Goal: Information Seeking & Learning: Learn about a topic

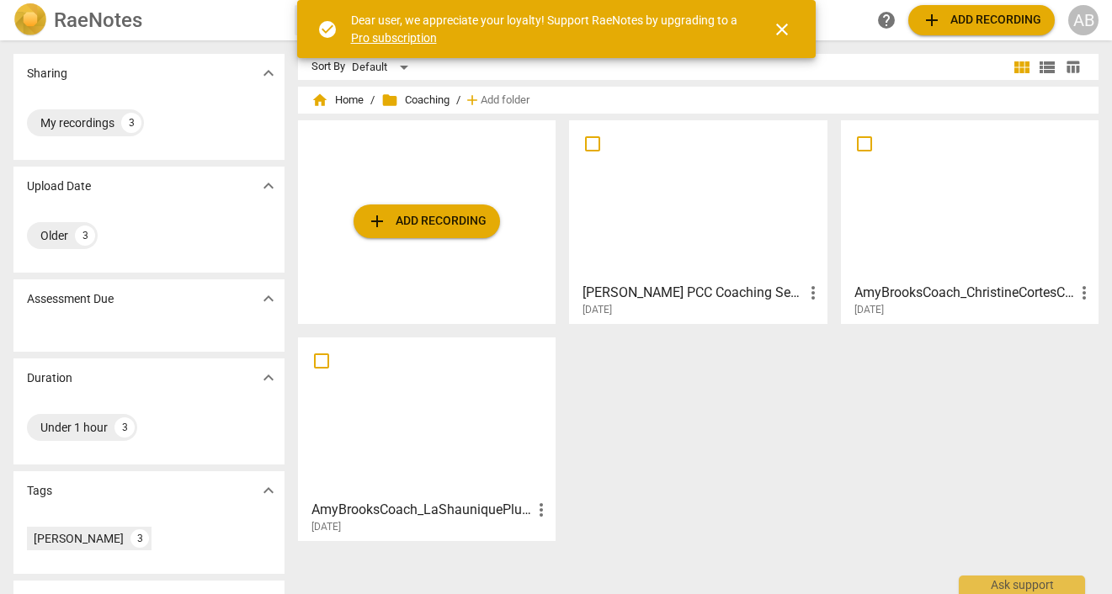
drag, startPoint x: 0, startPoint y: 0, endPoint x: 779, endPoint y: 30, distance: 779.9
click at [779, 30] on span "close" at bounding box center [782, 29] width 20 height 20
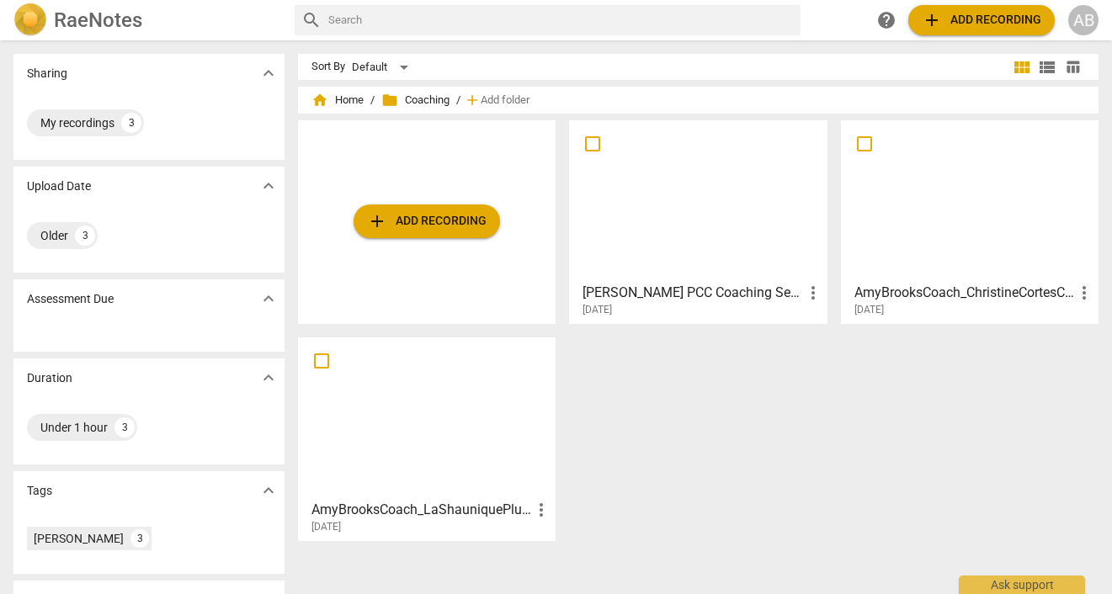
click at [337, 110] on div "home Home / folder Coaching / add Add folder" at bounding box center [697, 100] width 773 height 27
click at [344, 93] on span "home Home" at bounding box center [337, 100] width 52 height 17
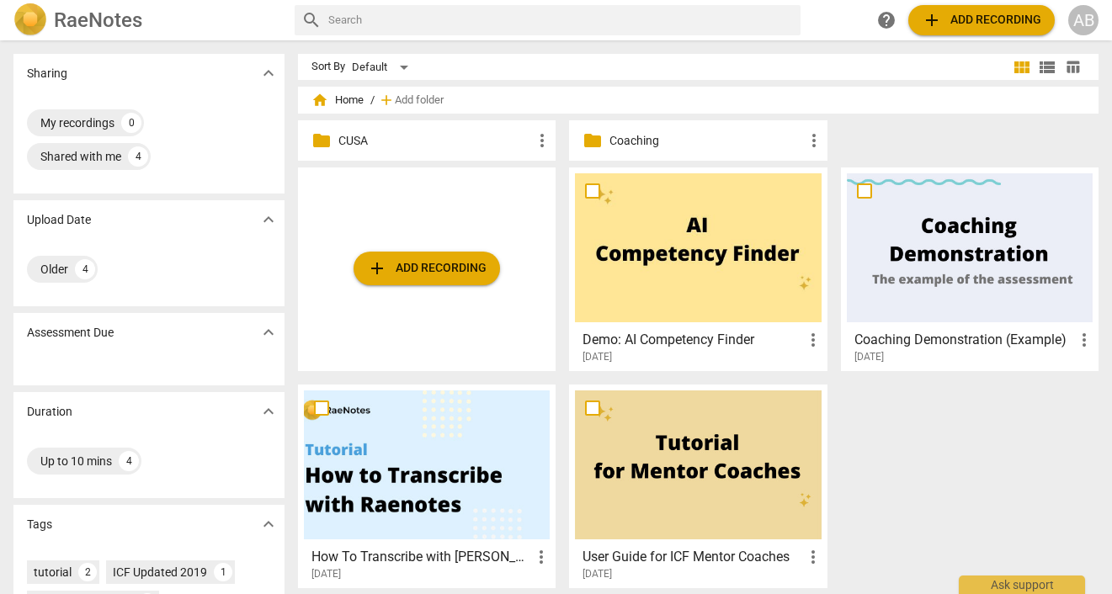
drag, startPoint x: 779, startPoint y: 30, endPoint x: 408, endPoint y: 148, distance: 389.4
click at [408, 148] on p "CUSA" at bounding box center [435, 141] width 194 height 18
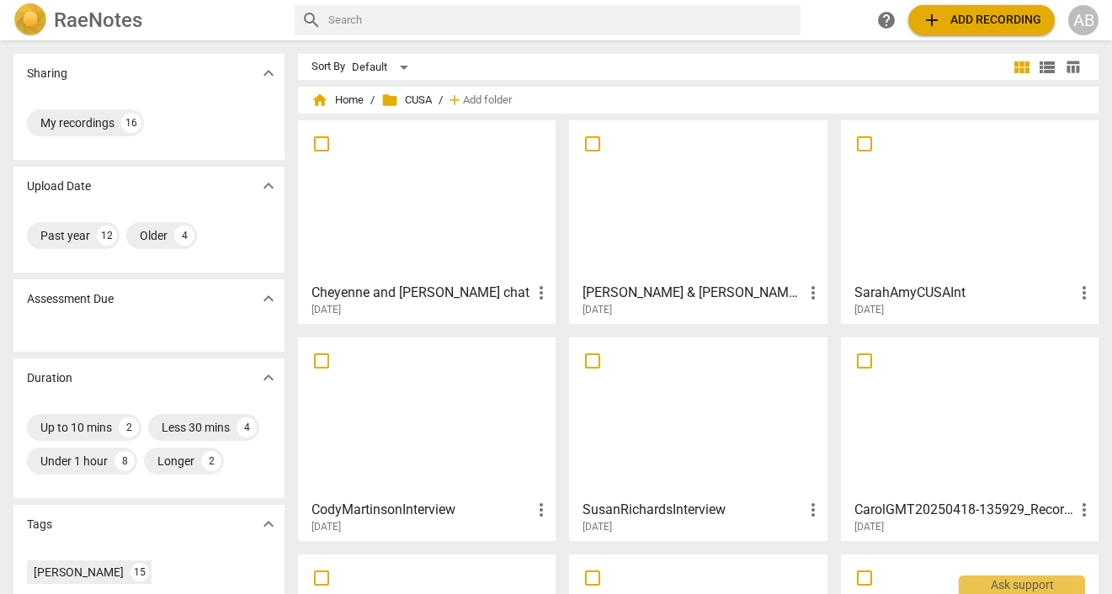
click at [475, 240] on div at bounding box center [427, 200] width 246 height 149
click at [475, 0] on html "RaeNotes search help add Add recording AB Sharing expand_more My recordings 16 …" at bounding box center [556, 0] width 1112 height 0
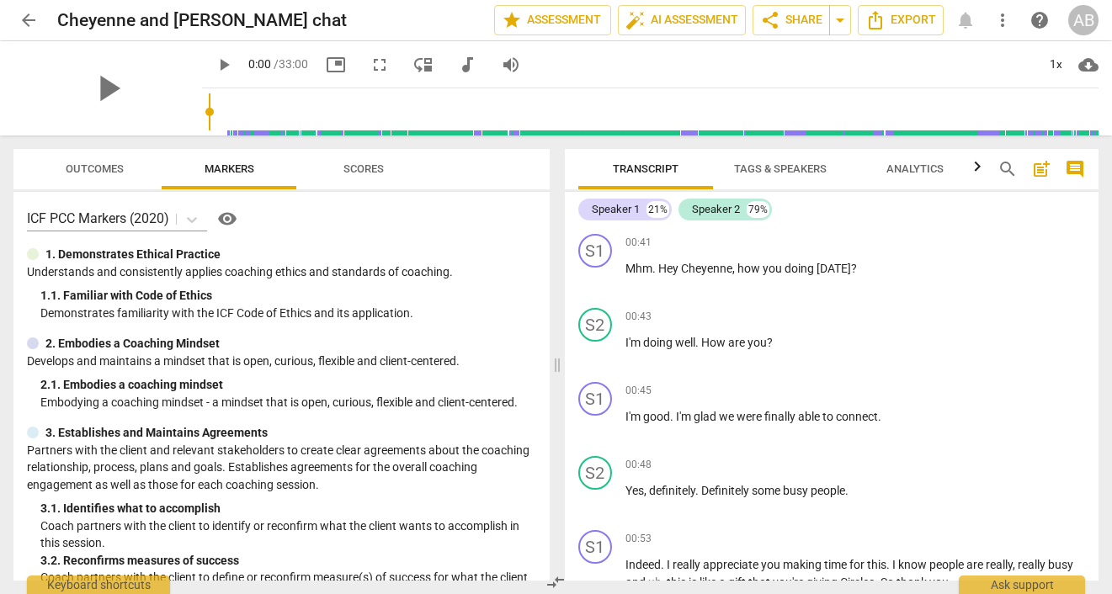
drag, startPoint x: 408, startPoint y: 148, endPoint x: 32, endPoint y: 24, distance: 396.3
click at [32, 24] on span "arrow_back" at bounding box center [29, 20] width 20 height 20
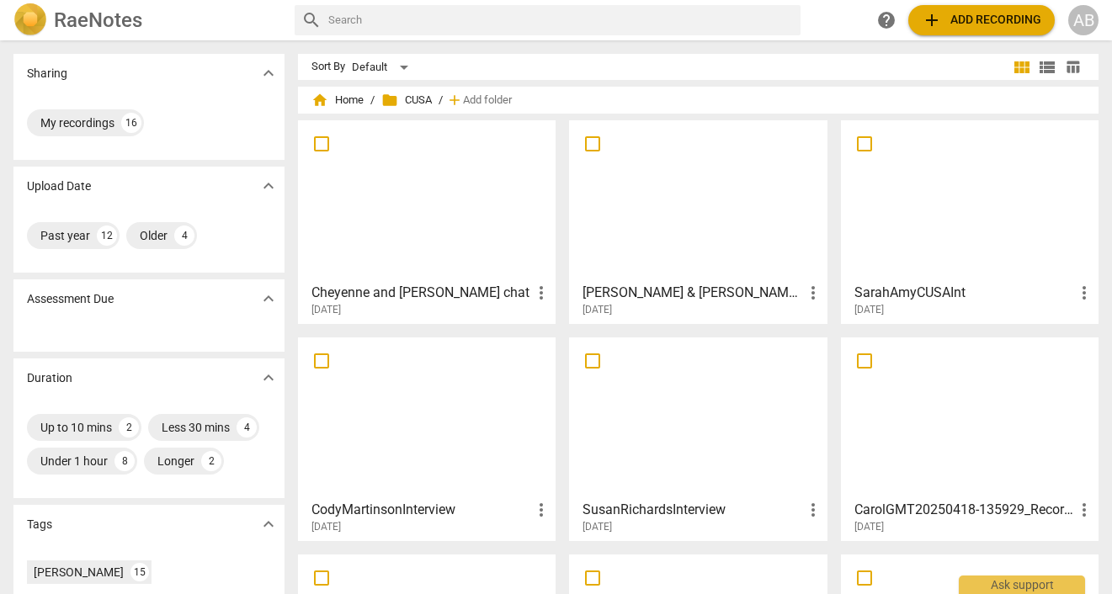
click at [353, 233] on div at bounding box center [427, 200] width 246 height 149
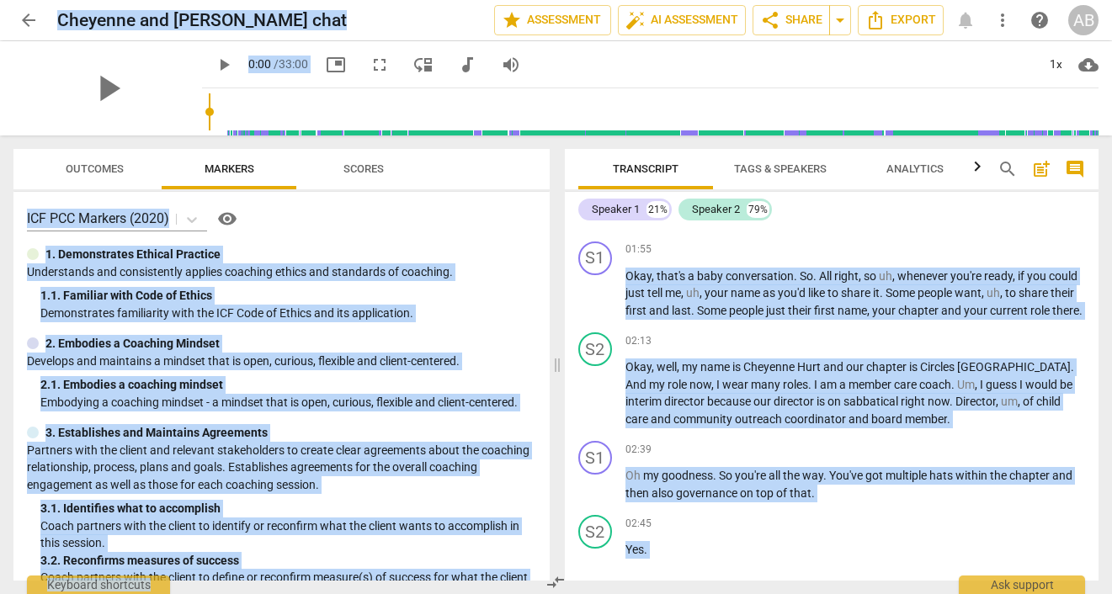
scroll to position [1198, 0]
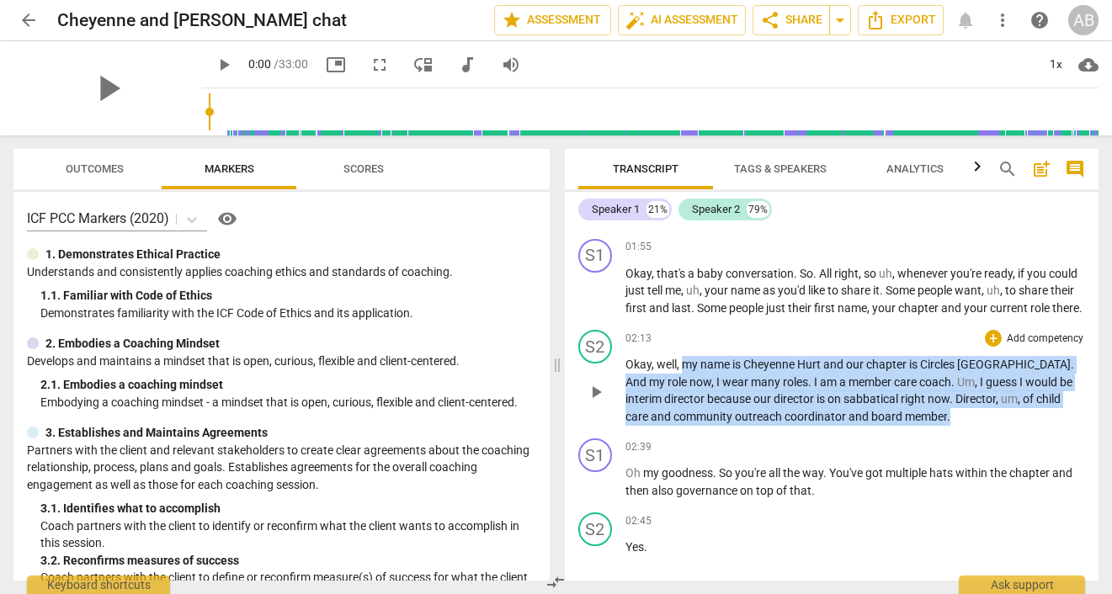
drag, startPoint x: 682, startPoint y: 384, endPoint x: 920, endPoint y: 431, distance: 242.8
click at [920, 425] on p "Okay , well , my name is [PERSON_NAME] and our chapter is Circles Indianapolis …" at bounding box center [855, 390] width 460 height 69
copy p "my name is [PERSON_NAME] and our chapter is Circles Indianapolis . And my role …"
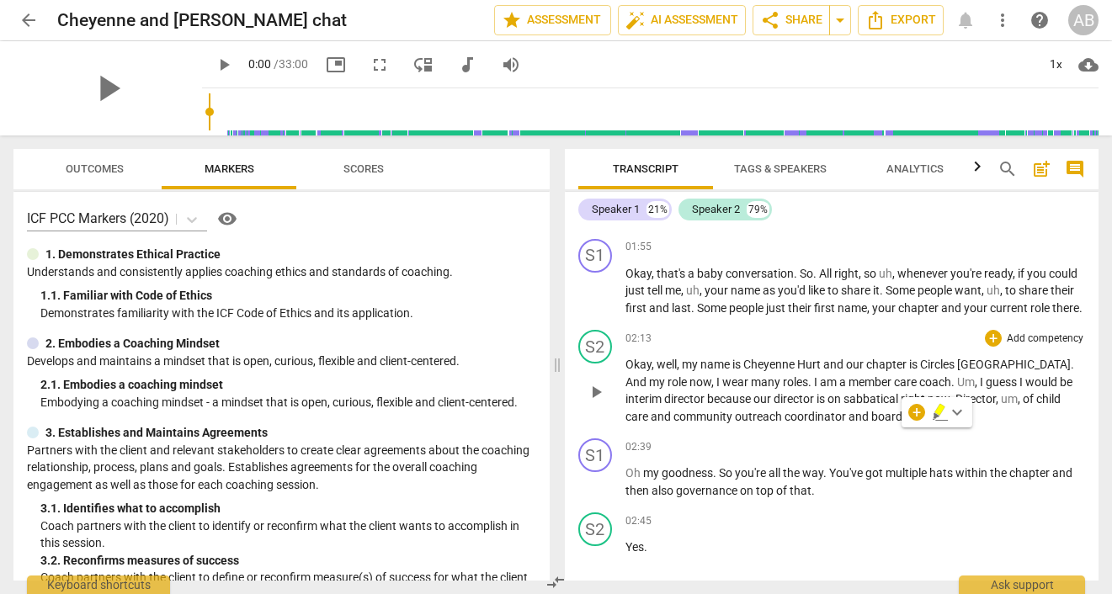
click at [728, 556] on p "Yes ." at bounding box center [855, 548] width 460 height 18
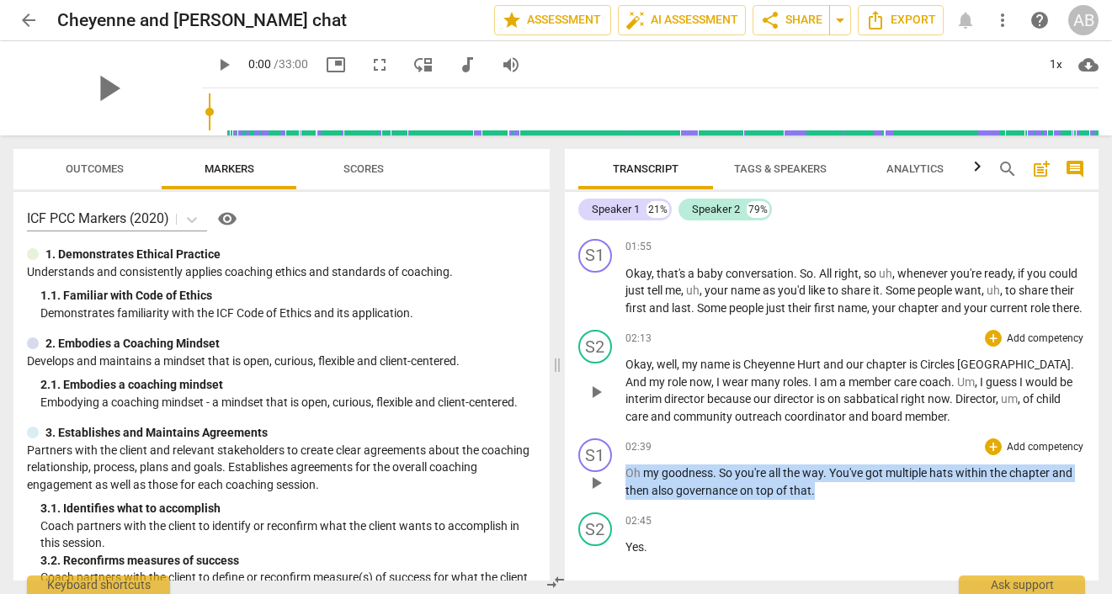
drag, startPoint x: 920, startPoint y: 431, endPoint x: 814, endPoint y: 517, distance: 136.4
click at [814, 506] on div "S1 play_arrow pause 02:39 + Add competency keyboard_arrow_right Oh my goodness …" at bounding box center [832, 469] width 534 height 74
copy p "Oh my goodness . So you're all the way . You've got multiple hats within the ch…"
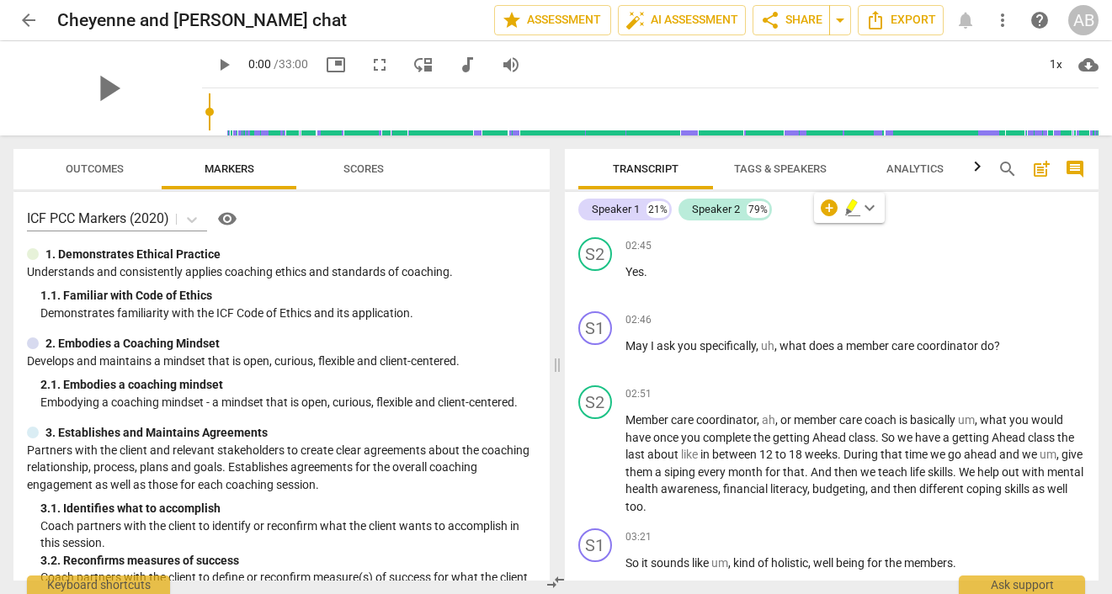
scroll to position [1476, 0]
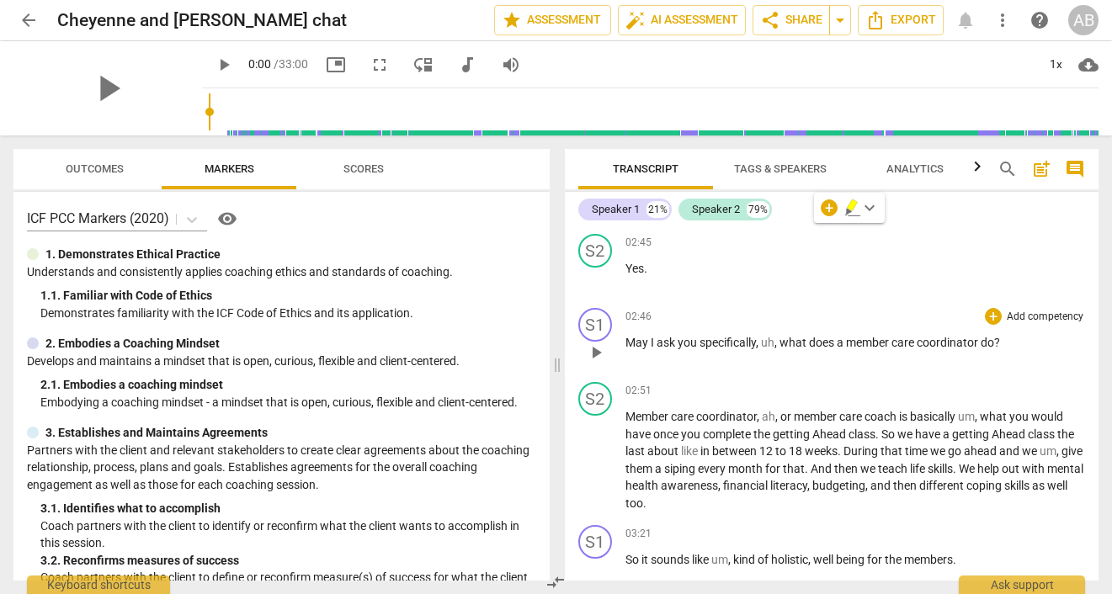
drag, startPoint x: 621, startPoint y: 364, endPoint x: 921, endPoint y: 363, distance: 299.6
click at [921, 363] on div "S1 play_arrow pause 02:46 + Add competency keyboard_arrow_right May I ask you s…" at bounding box center [832, 338] width 534 height 74
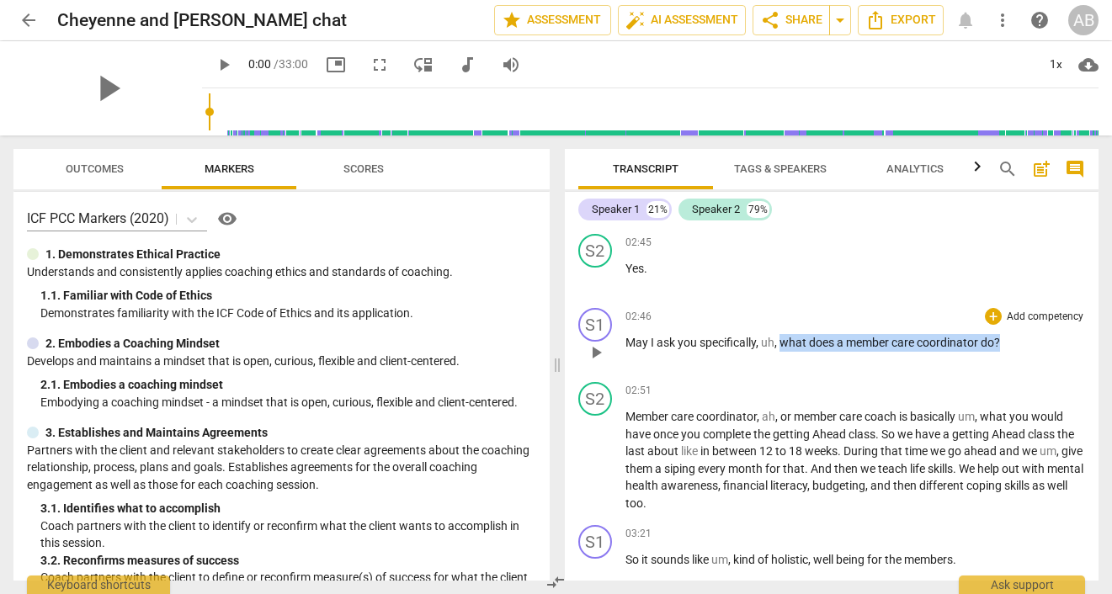
drag, startPoint x: 921, startPoint y: 363, endPoint x: 976, endPoint y: 374, distance: 56.8
click at [976, 369] on div "02:46 + Add competency keyboard_arrow_right May I ask you specifically , uh , w…" at bounding box center [855, 338] width 460 height 61
copy p "what does a member care coordinator do ?"
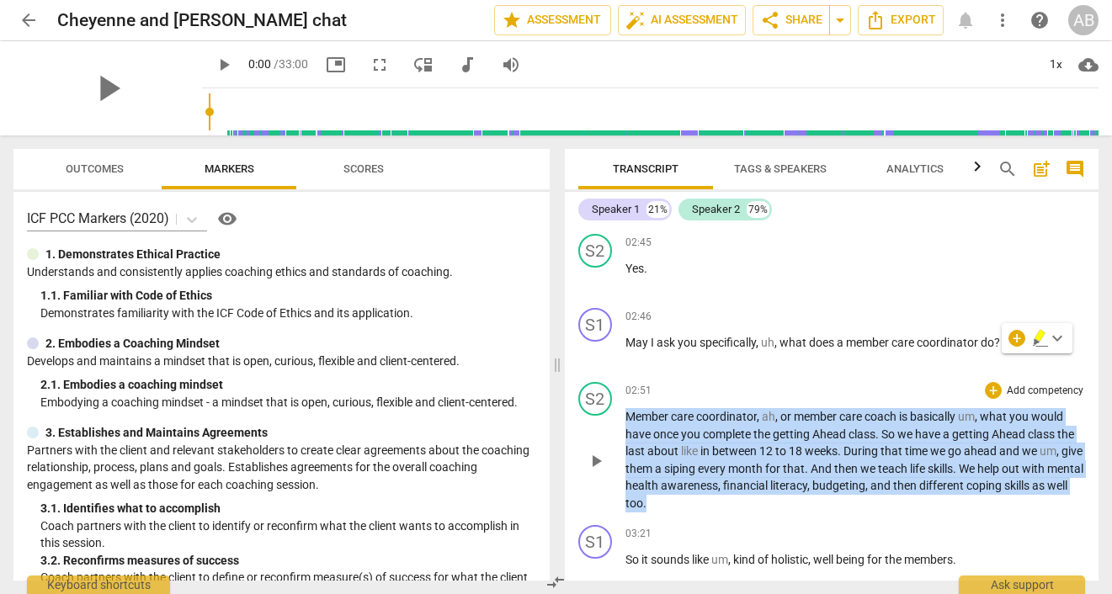
drag, startPoint x: 976, startPoint y: 374, endPoint x: 696, endPoint y: 525, distance: 318.2
click at [696, 512] on p "Member care coordinator , ah , or member care coach is basically um , what you …" at bounding box center [855, 460] width 460 height 104
copy p "Member care coordinator , ah , or member care coach is basically um , what you …"
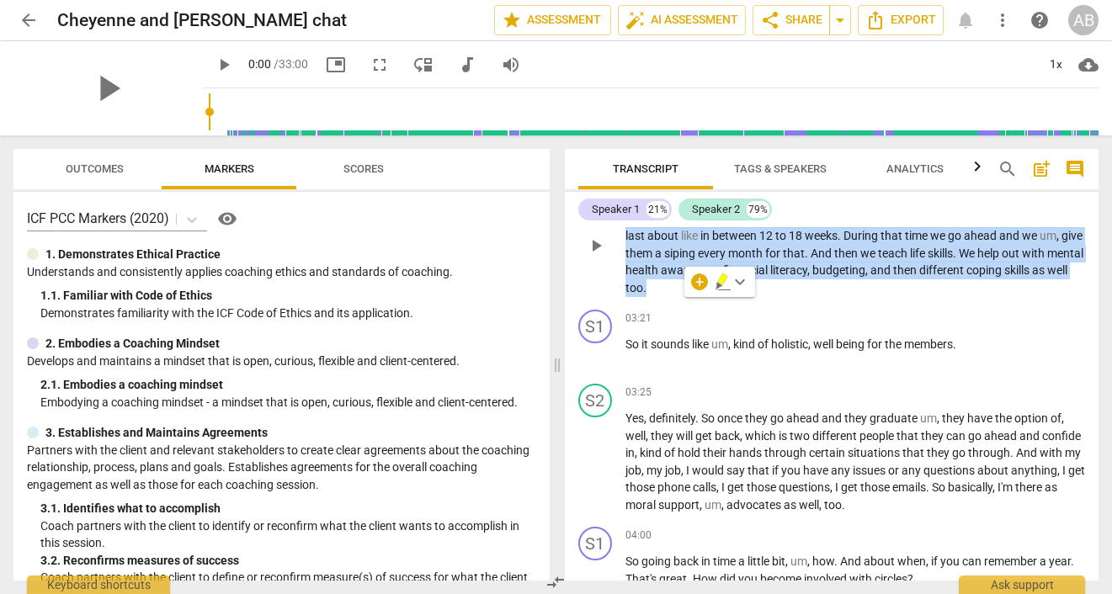
scroll to position [1693, 0]
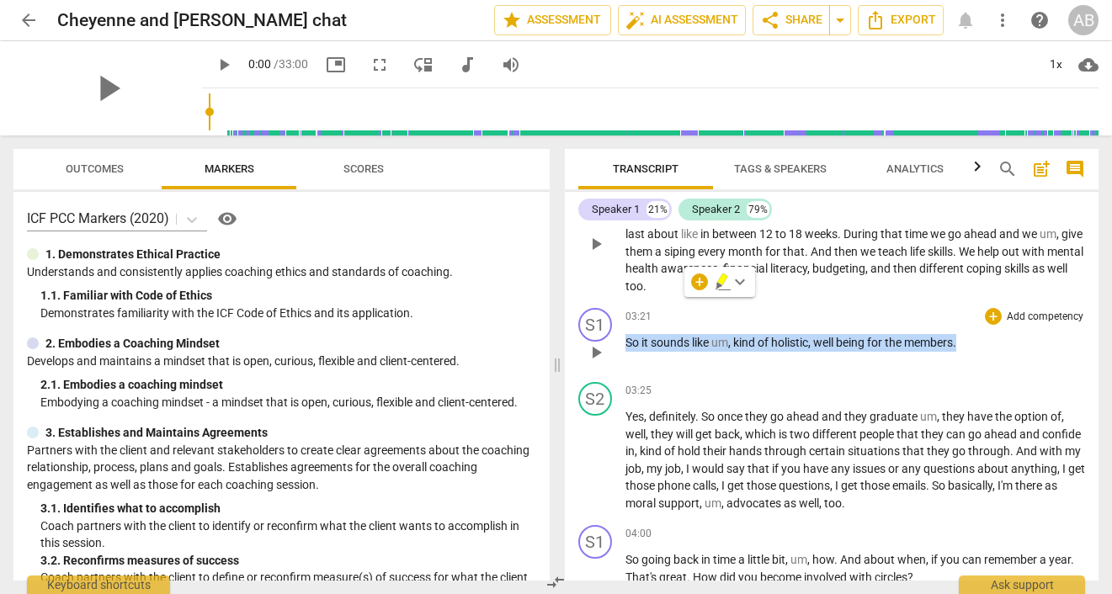
drag, startPoint x: 696, startPoint y: 525, endPoint x: 958, endPoint y: 370, distance: 304.1
click at [958, 369] on div "03:21 + Add competency keyboard_arrow_right So it sounds like um , kind of holi…" at bounding box center [855, 338] width 460 height 61
copy p "So it sounds like um , kind of holistic , well being for the members ."
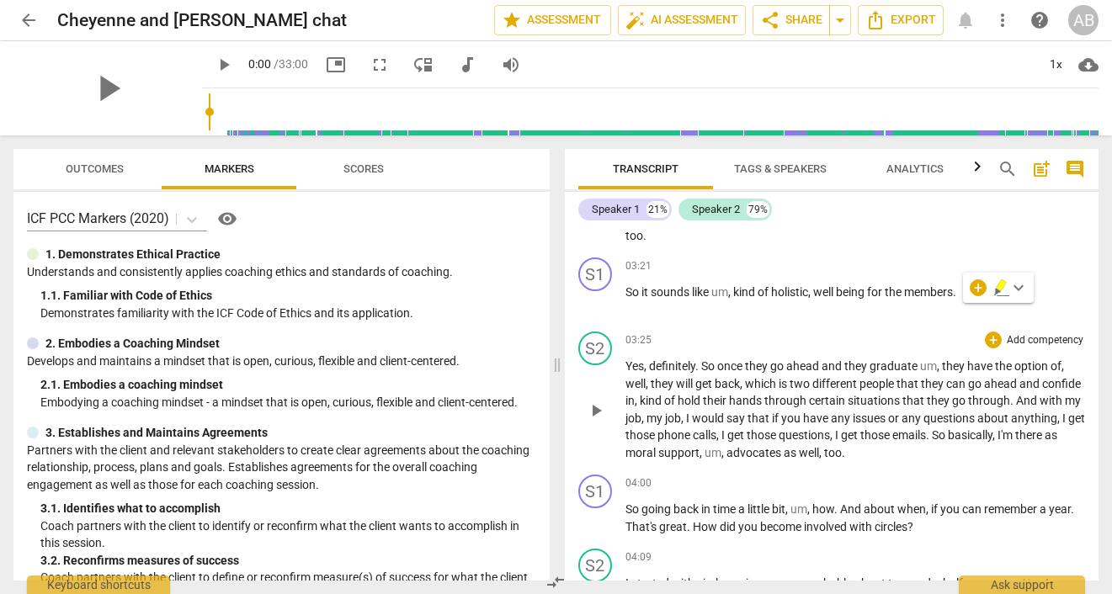
drag, startPoint x: 958, startPoint y: 370, endPoint x: 901, endPoint y: 475, distance: 118.6
click at [901, 468] on div "S2 play_arrow pause 03:25 + Add competency keyboard_arrow_right Yes , definitel…" at bounding box center [832, 396] width 534 height 143
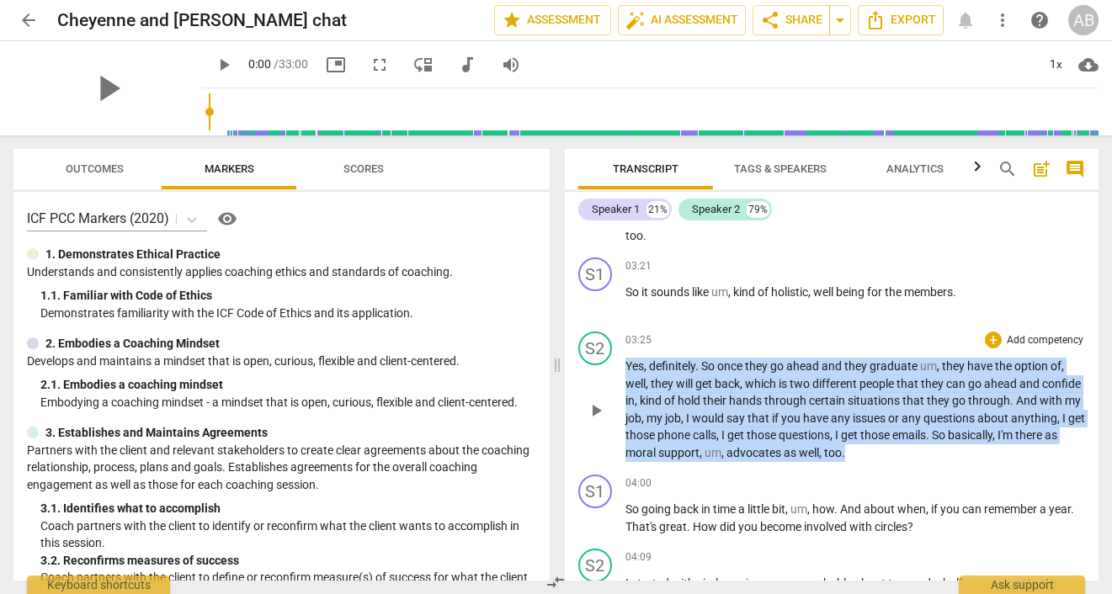
drag, startPoint x: 901, startPoint y: 475, endPoint x: 624, endPoint y: 375, distance: 294.1
click at [625, 375] on p "Yes , definitely . So once they go ahead and they graduate um , they have the o…" at bounding box center [855, 410] width 460 height 104
copy p "Yes , definitely . So once they go ahead and they graduate um , they have the o…"
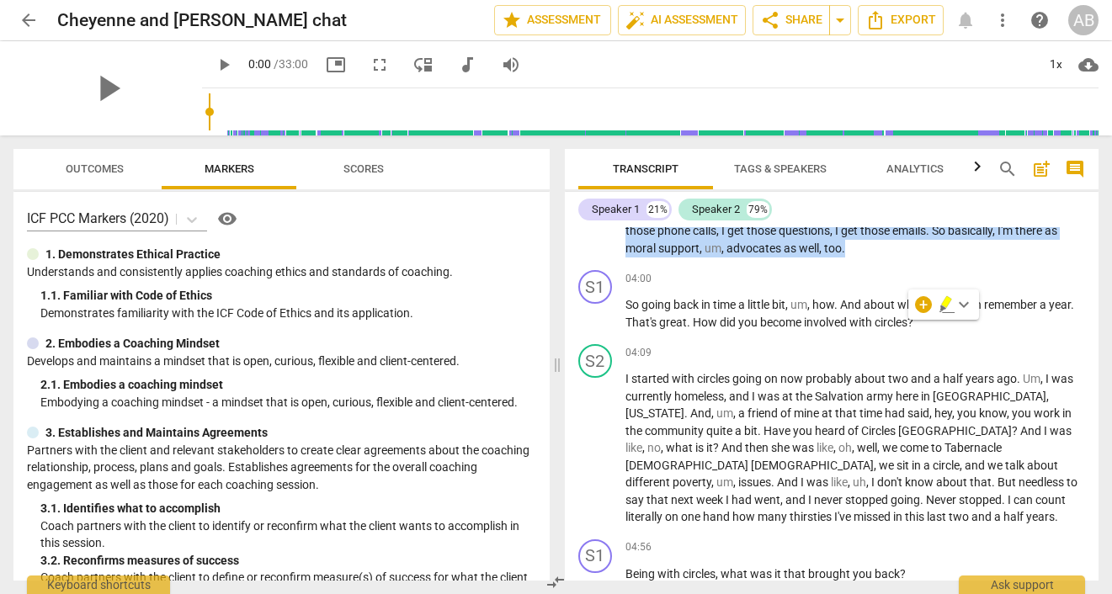
scroll to position [1949, 0]
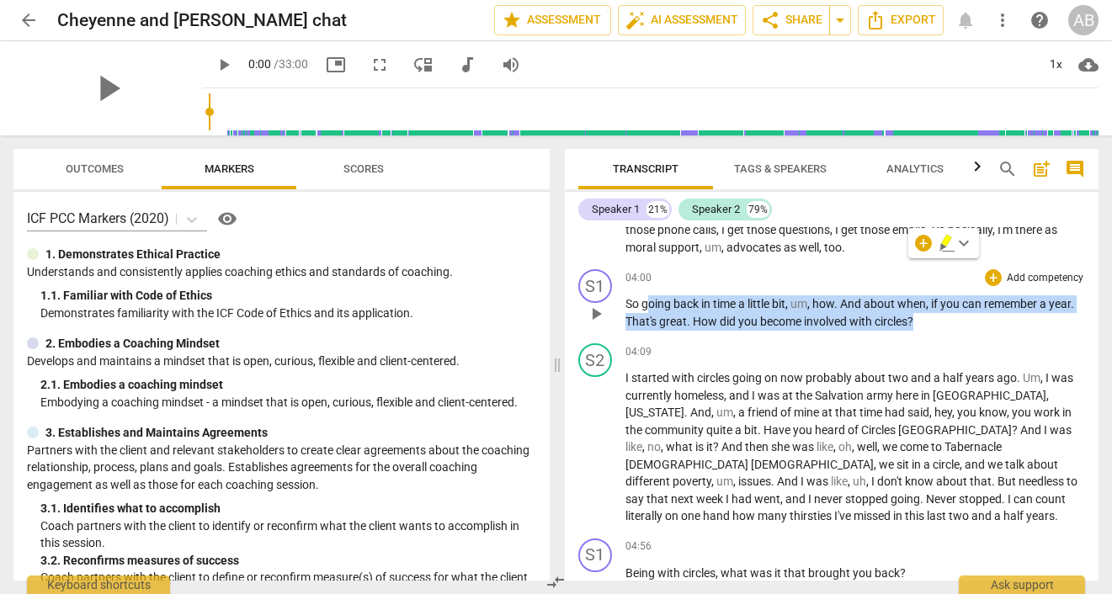
drag, startPoint x: 624, startPoint y: 375, endPoint x: 936, endPoint y: 332, distance: 314.4
click at [936, 330] on p "So going back in time a little bit , um , how . And about when , if you can rem…" at bounding box center [855, 312] width 460 height 35
copy p "oing back in time a little bit , um , how . And about when , if you can remembe…"
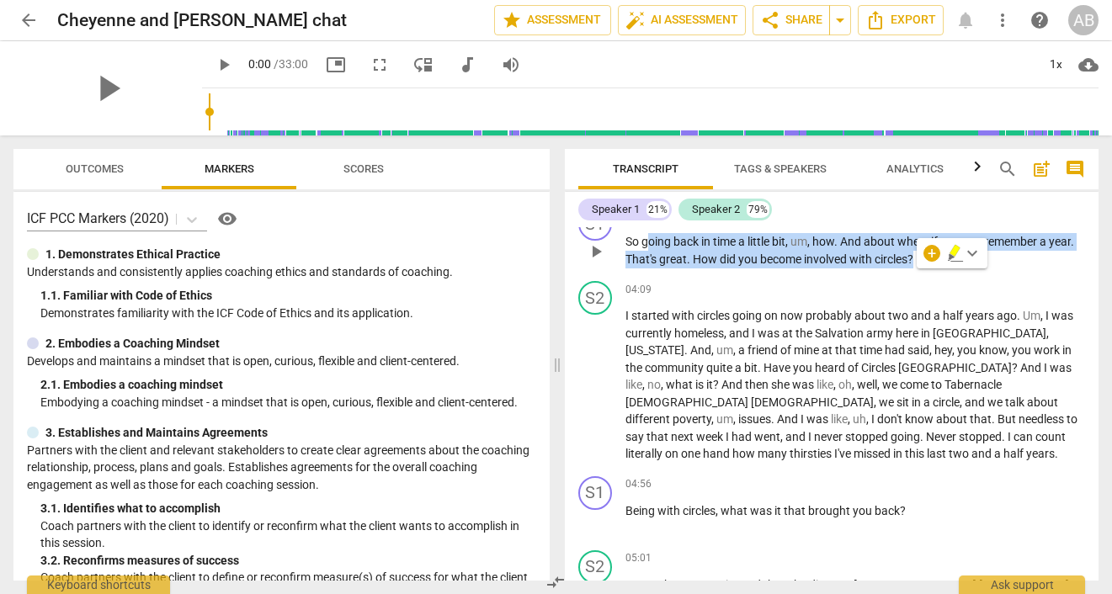
scroll to position [2015, 0]
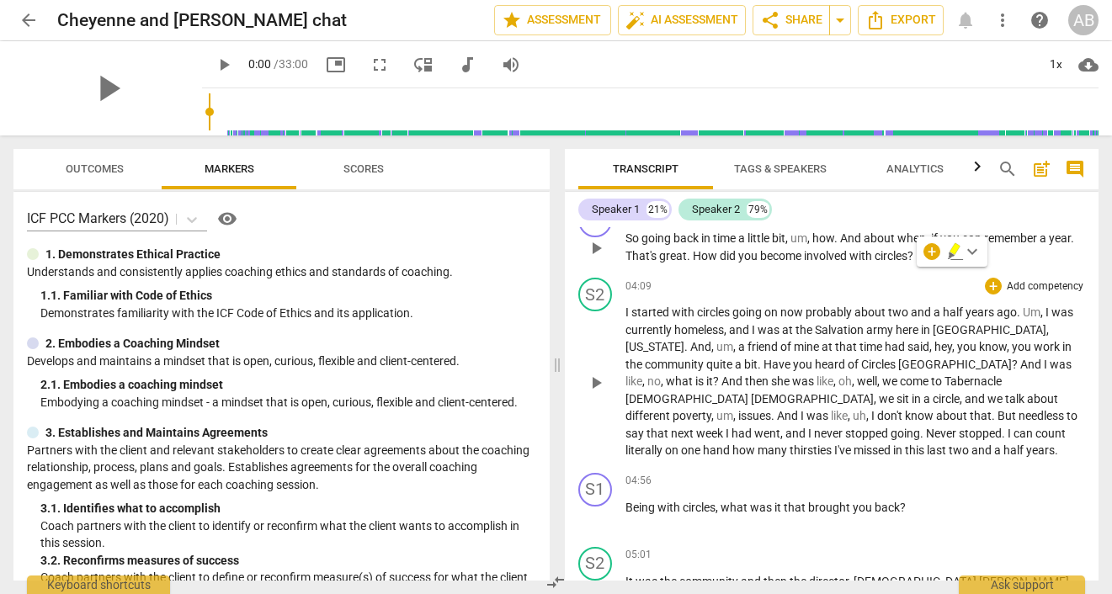
drag, startPoint x: 936, startPoint y: 332, endPoint x: 768, endPoint y: 475, distance: 220.3
click at [768, 466] on div "S2 play_arrow pause 04:09 + Add competency keyboard_arrow_right I started with …" at bounding box center [832, 368] width 534 height 195
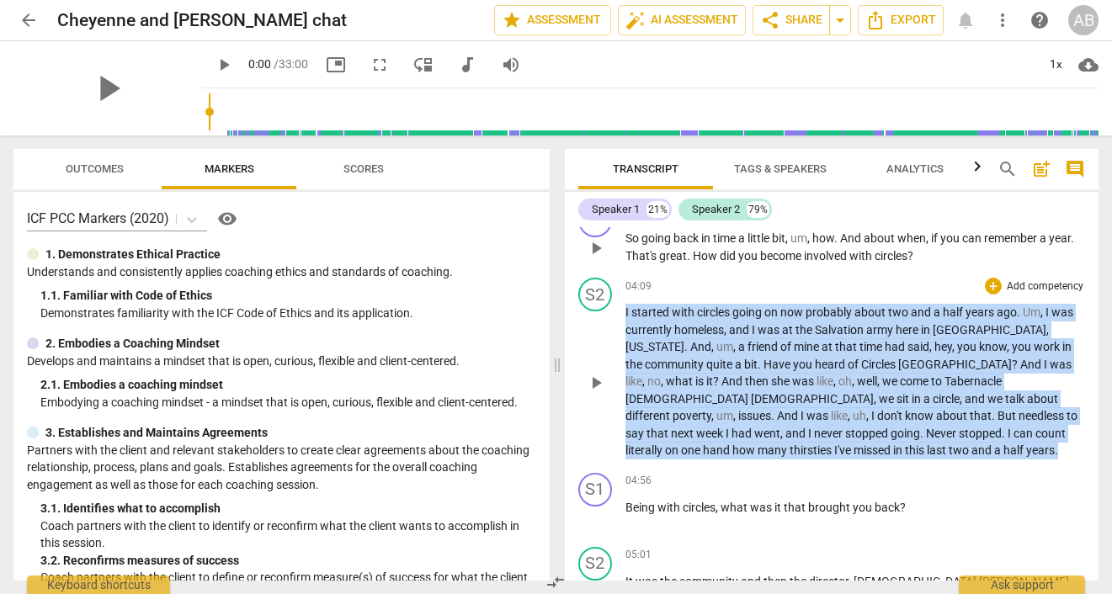
drag, startPoint x: 768, startPoint y: 475, endPoint x: 623, endPoint y: 332, distance: 203.5
click at [623, 332] on div "S2 play_arrow pause 04:09 + Add competency keyboard_arrow_right I started with …" at bounding box center [832, 368] width 534 height 195
copy p "I started with circles going on now probably about two and a half years ago . U…"
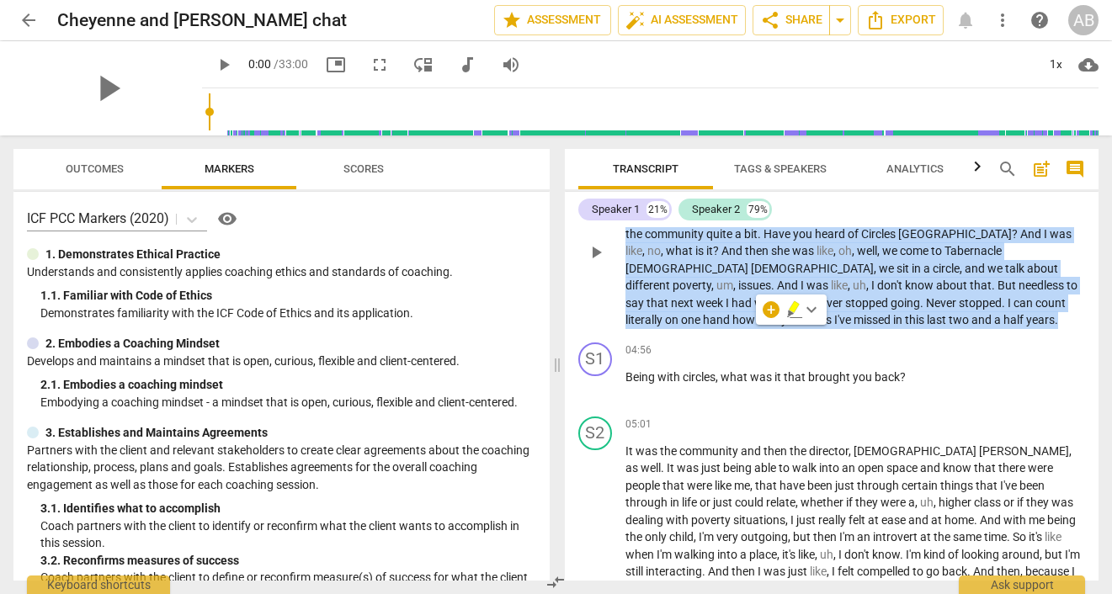
scroll to position [2180, 0]
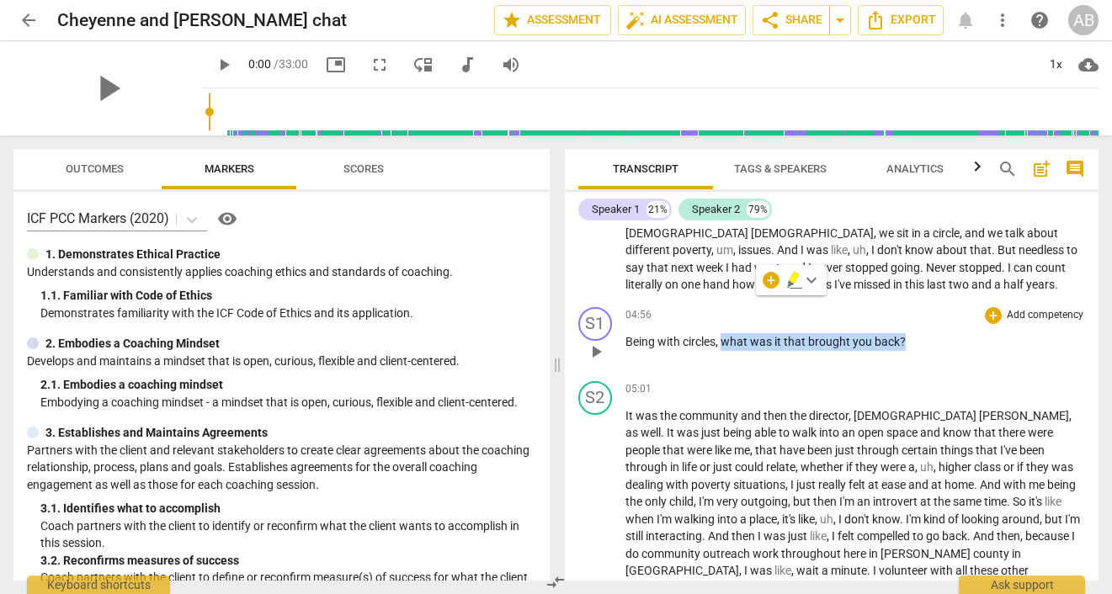
drag, startPoint x: 623, startPoint y: 332, endPoint x: 906, endPoint y: 364, distance: 285.3
click at [906, 351] on p "Being with circles , what was it that brought you back ?" at bounding box center [855, 342] width 460 height 18
copy p "what was it that brought you back ?"
click at [788, 398] on div "05:01 + Add competency keyboard_arrow_right" at bounding box center [855, 389] width 460 height 17
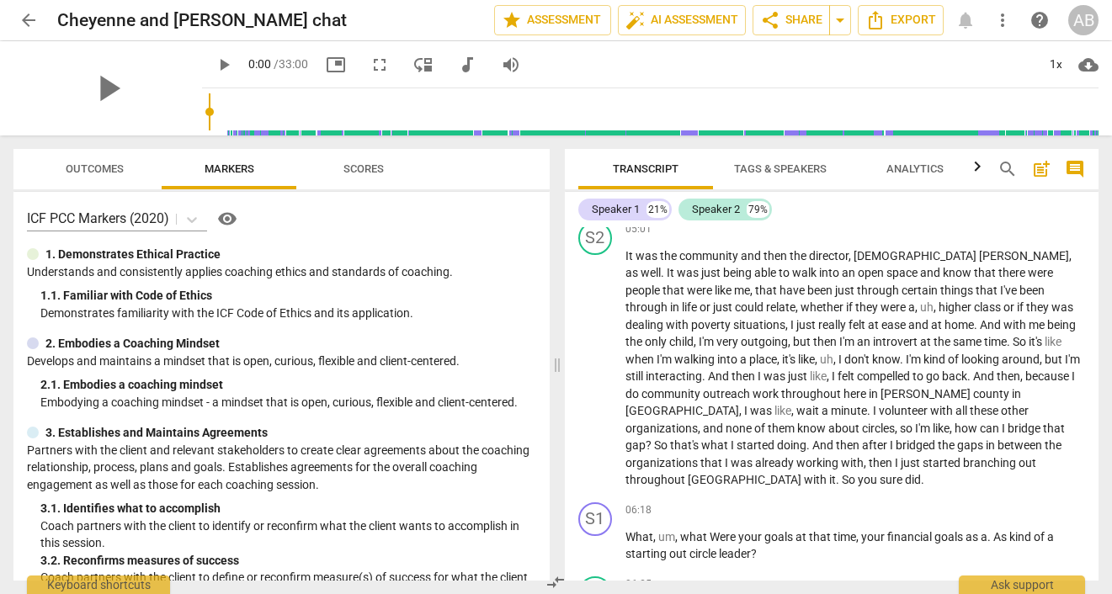
scroll to position [2345, 0]
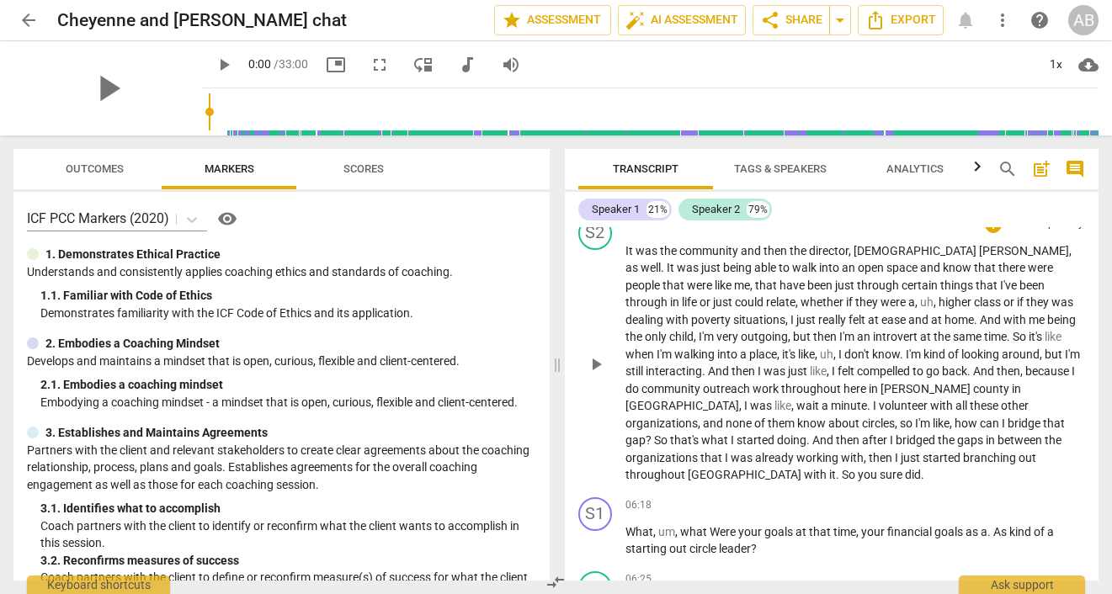
drag, startPoint x: 906, startPoint y: 364, endPoint x: 953, endPoint y: 478, distance: 123.8
click at [953, 478] on div "S2 play_arrow pause 05:01 + Add competency keyboard_arrow_right It was the comm…" at bounding box center [832, 350] width 534 height 281
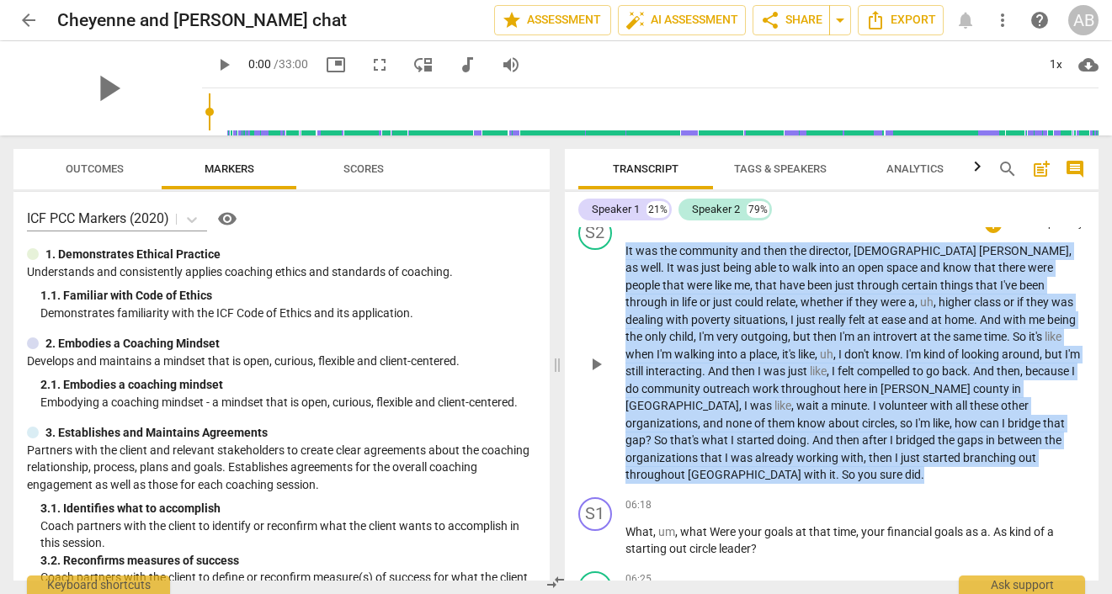
drag, startPoint x: 953, startPoint y: 478, endPoint x: 615, endPoint y: 269, distance: 397.5
click at [615, 269] on div "S2 play_arrow pause 05:01 + Add competency keyboard_arrow_right It was the comm…" at bounding box center [832, 350] width 534 height 281
copy p "It was the community and then the director , [PERSON_NAME] , as well . It was j…"
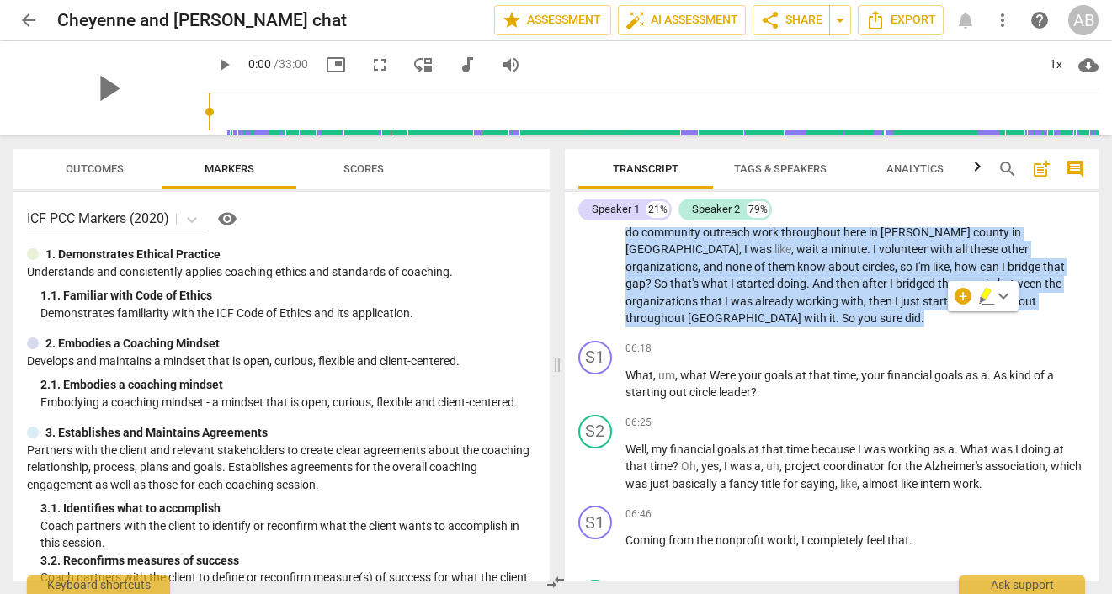
scroll to position [2505, 0]
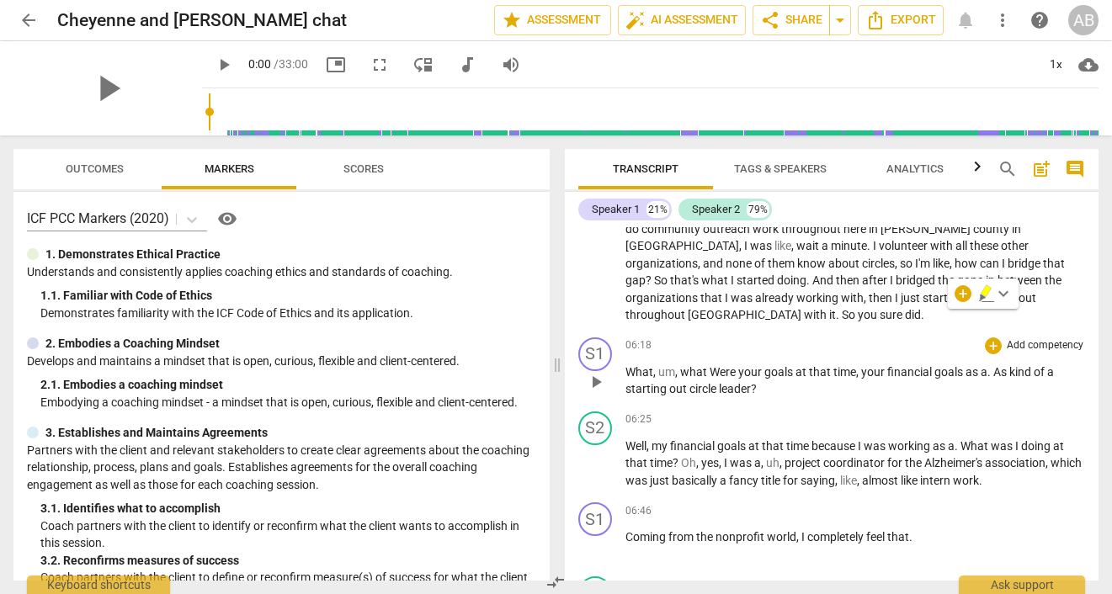
drag, startPoint x: 615, startPoint y: 269, endPoint x: 760, endPoint y: 390, distance: 188.2
click at [760, 390] on div "S1 play_arrow pause 06:18 + Add competency keyboard_arrow_right What , um , wha…" at bounding box center [832, 368] width 534 height 74
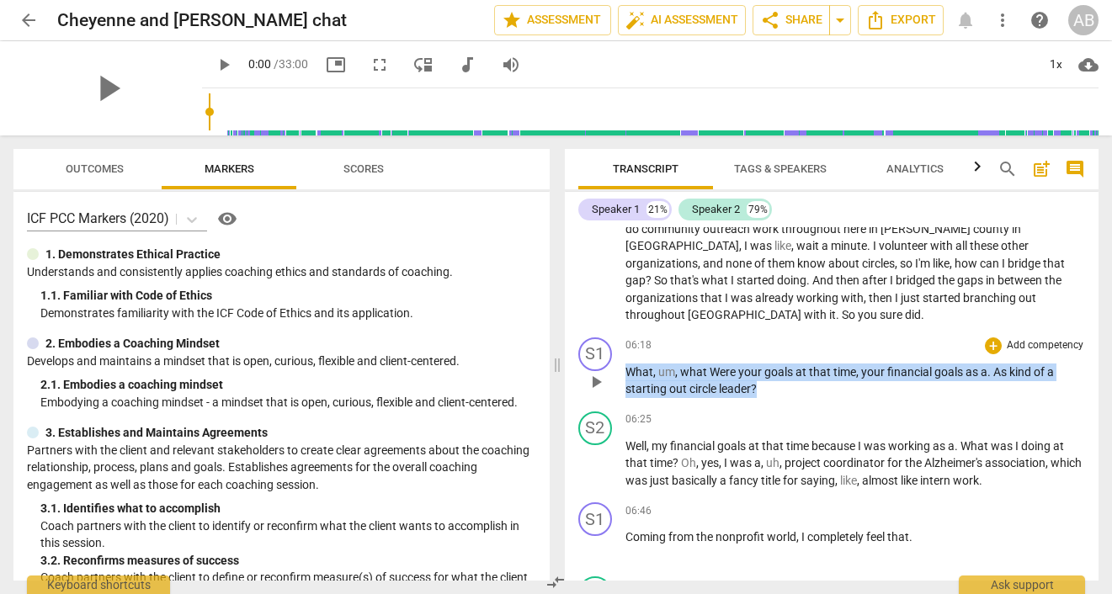
drag, startPoint x: 760, startPoint y: 390, endPoint x: 625, endPoint y: 374, distance: 135.6
click at [625, 374] on p "What , um , what Were your goals at that time , your financial goals as a . As …" at bounding box center [855, 381] width 460 height 35
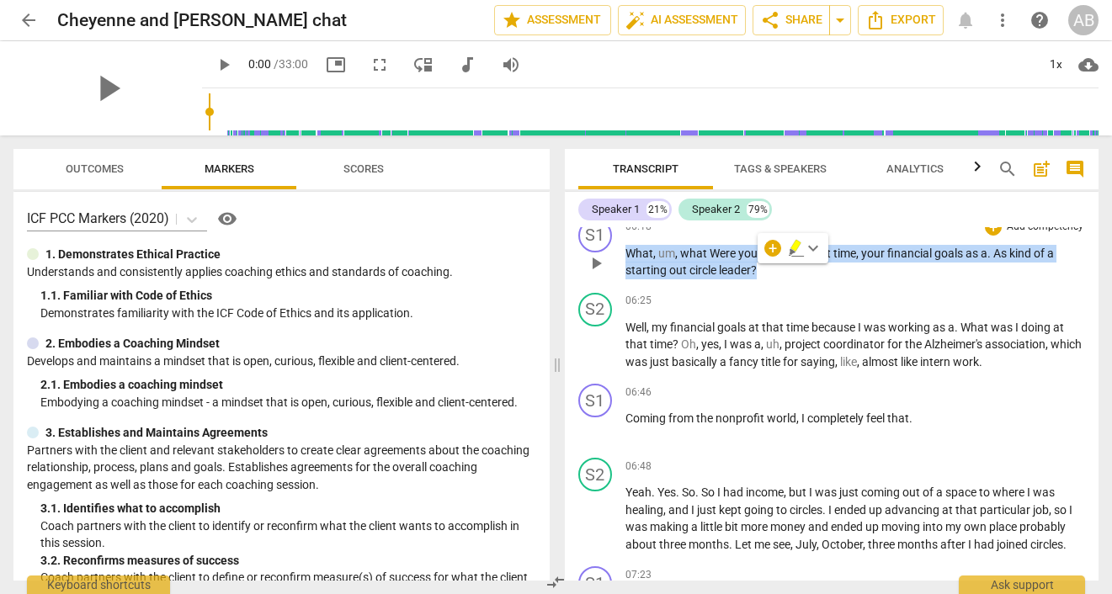
scroll to position [2625, 0]
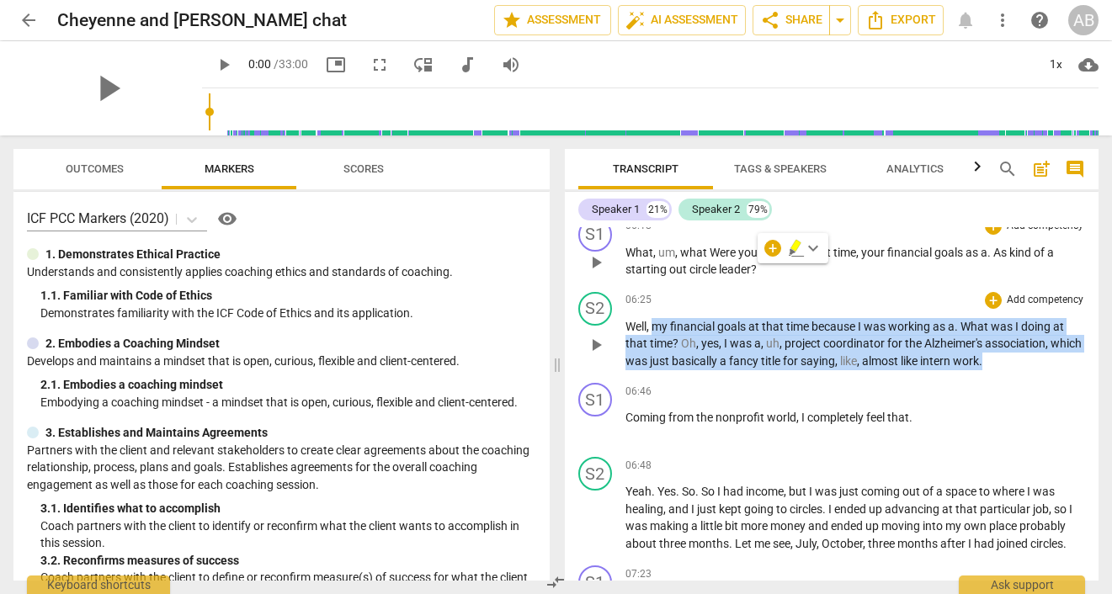
drag, startPoint x: 625, startPoint y: 374, endPoint x: 948, endPoint y: 369, distance: 323.2
click at [948, 369] on div "S2 play_arrow pause 06:25 + Add competency keyboard_arrow_right Well , my finan…" at bounding box center [832, 331] width 534 height 92
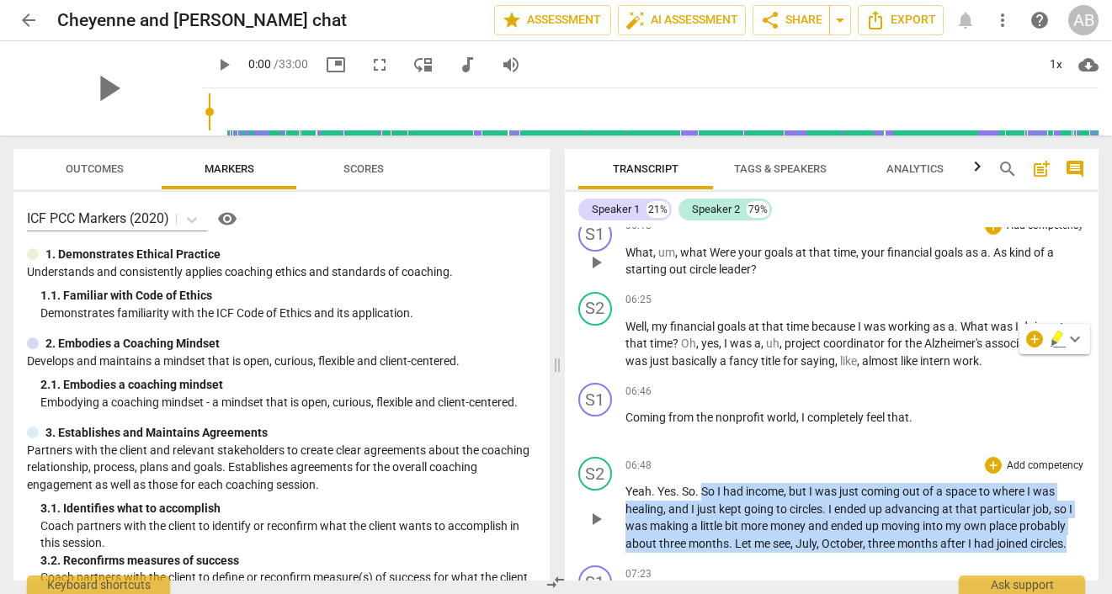
drag, startPoint x: 948, startPoint y: 369, endPoint x: 1076, endPoint y: 539, distance: 212.7
click at [1076, 539] on p "Yeah . Yes . So . So I had income , but I was just coming out of a space to whe…" at bounding box center [855, 517] width 460 height 69
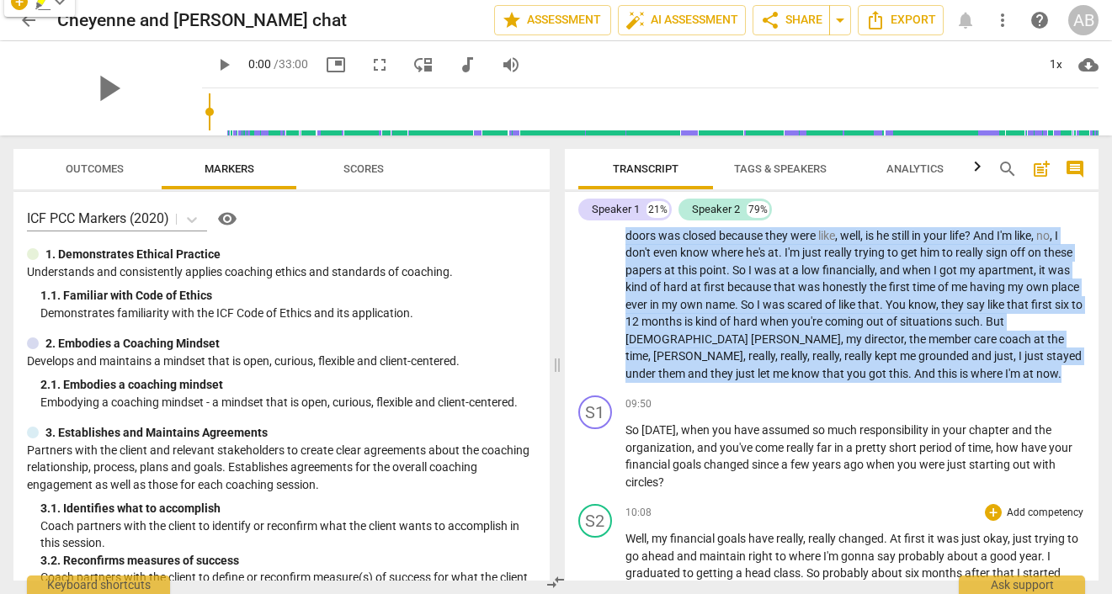
scroll to position [3473, 0]
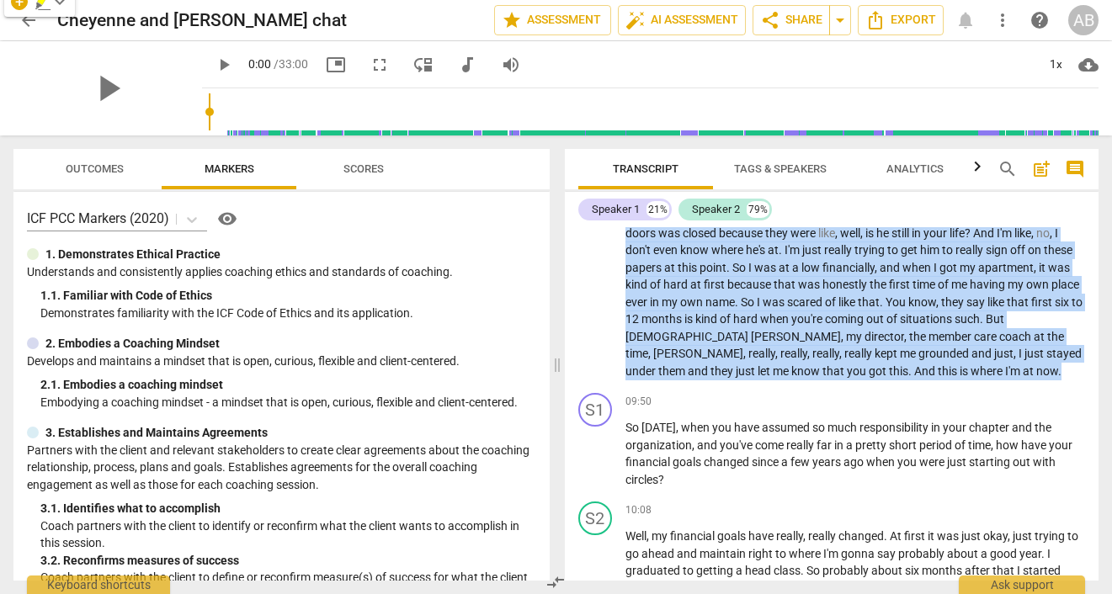
drag, startPoint x: 1076, startPoint y: 539, endPoint x: 1037, endPoint y: 366, distance: 177.8
click at [1037, 366] on p "Yeah , uh , yeah . It . What it was was that , um , I started the getting ahead…" at bounding box center [855, 172] width 460 height 414
